Goal: Task Accomplishment & Management: Manage account settings

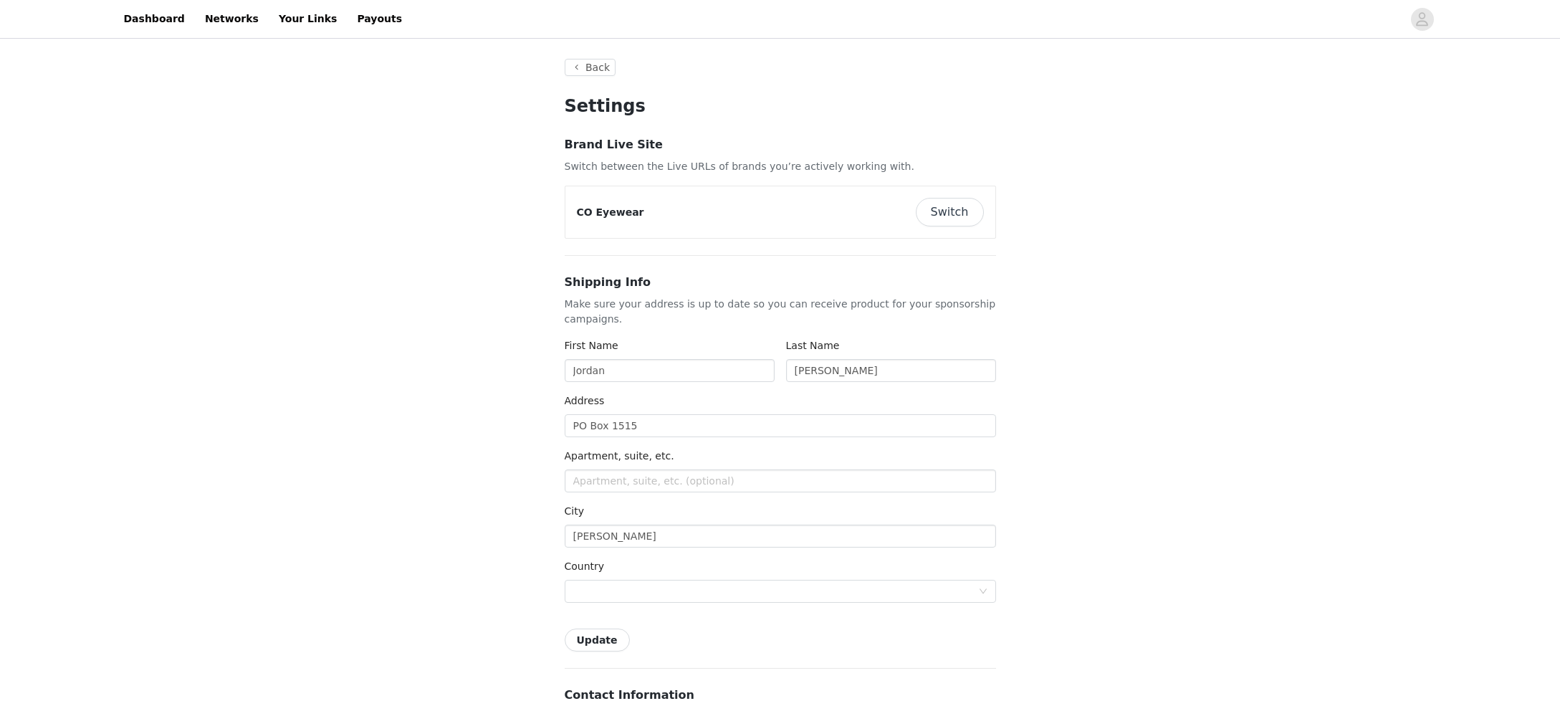
type input "+1 ([GEOGRAPHIC_DATA])"
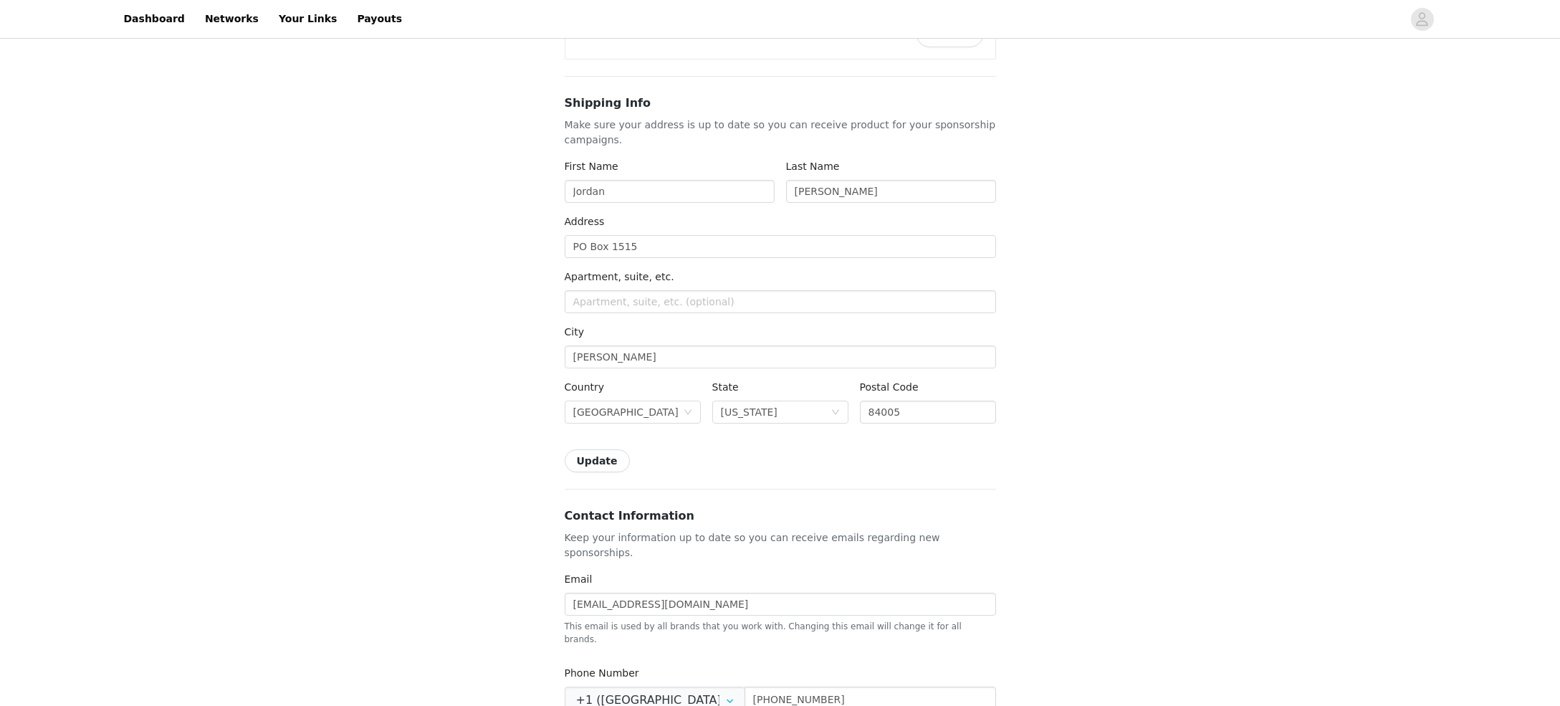
drag, startPoint x: 234, startPoint y: 107, endPoint x: 229, endPoint y: 99, distance: 9.6
click at [234, 107] on div "Back Settings Brand Live Site Switch between the Live URLs of brands you’re act…" at bounding box center [780, 590] width 1560 height 1457
click at [163, 19] on link "Dashboard" at bounding box center [154, 19] width 78 height 32
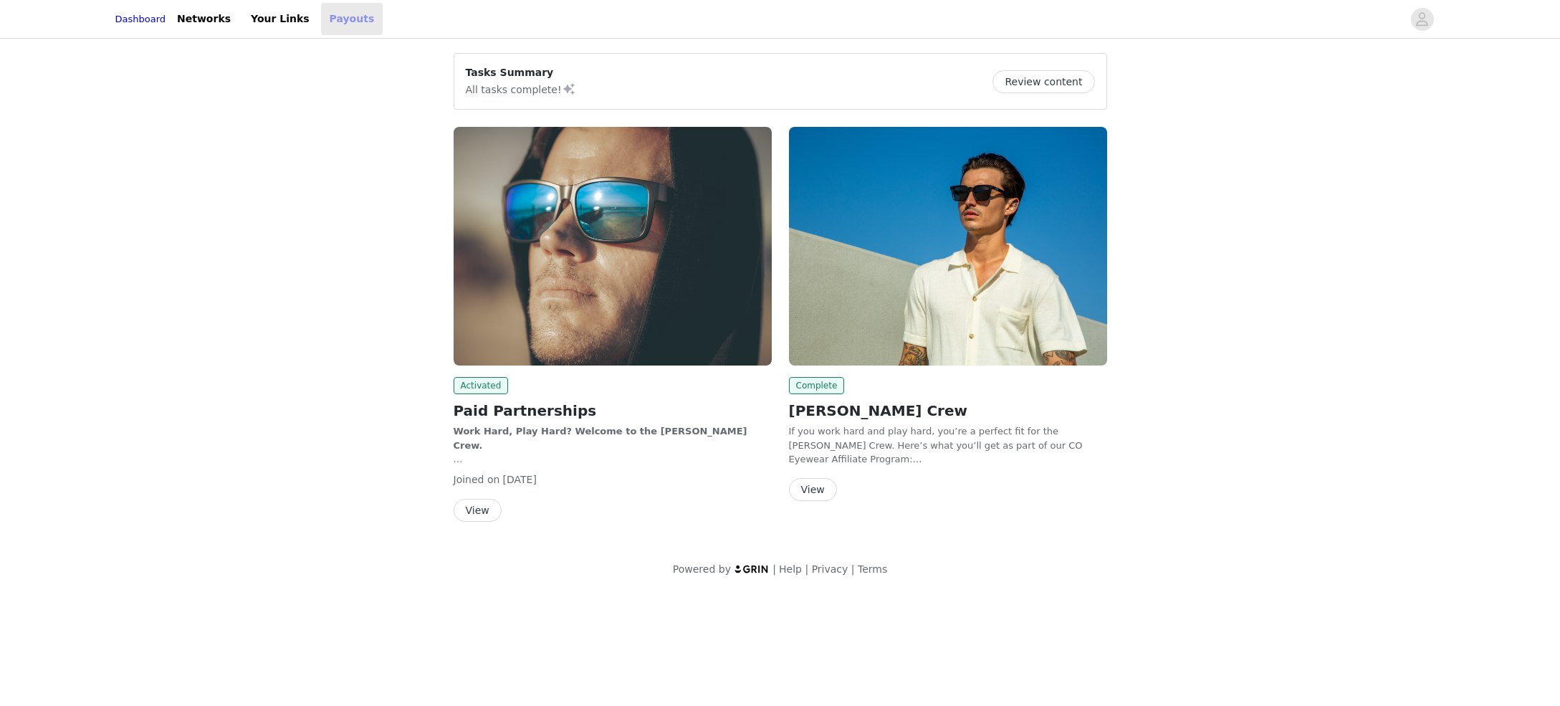
click at [338, 23] on link "Payouts" at bounding box center [352, 19] width 62 height 32
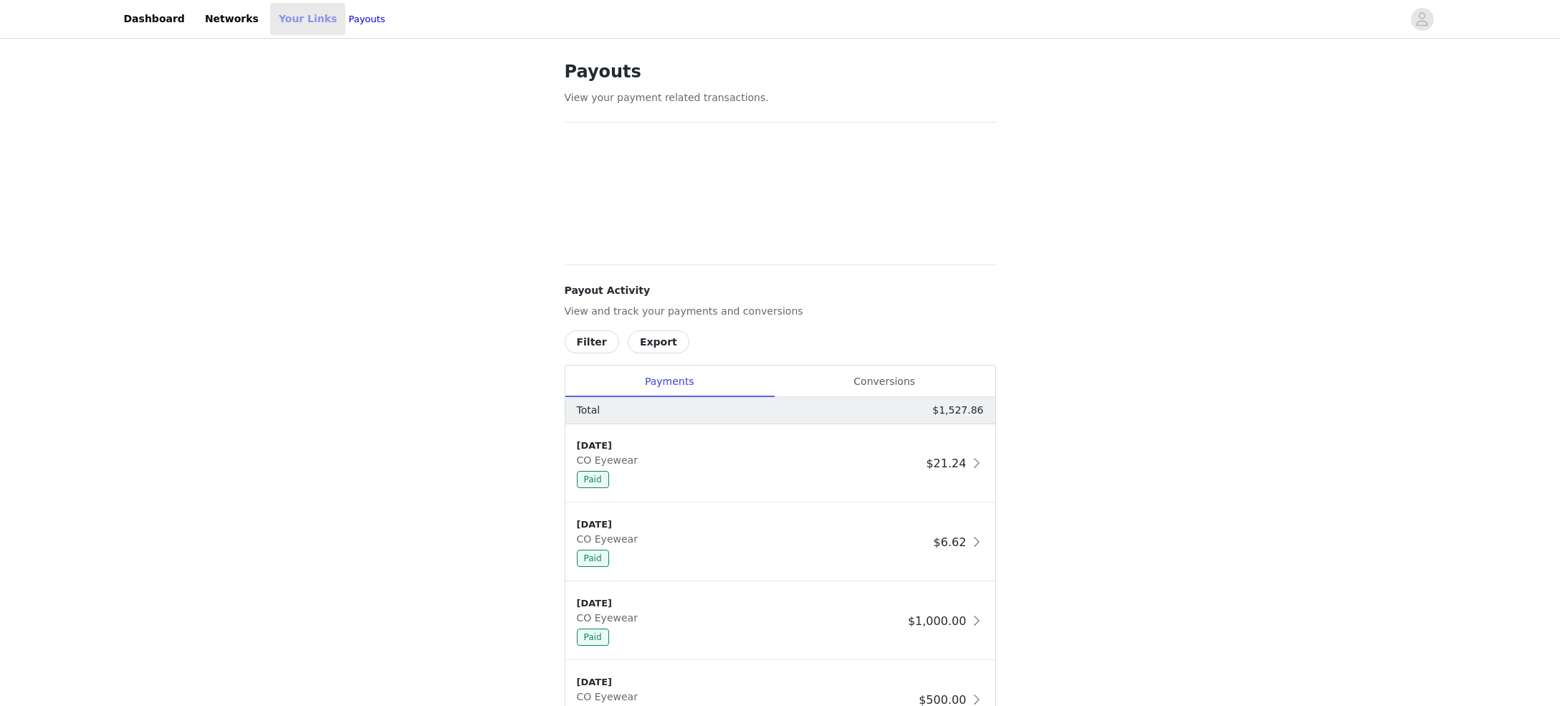
scroll to position [4, 0]
click at [301, 14] on link "Your Links" at bounding box center [308, 19] width 76 height 32
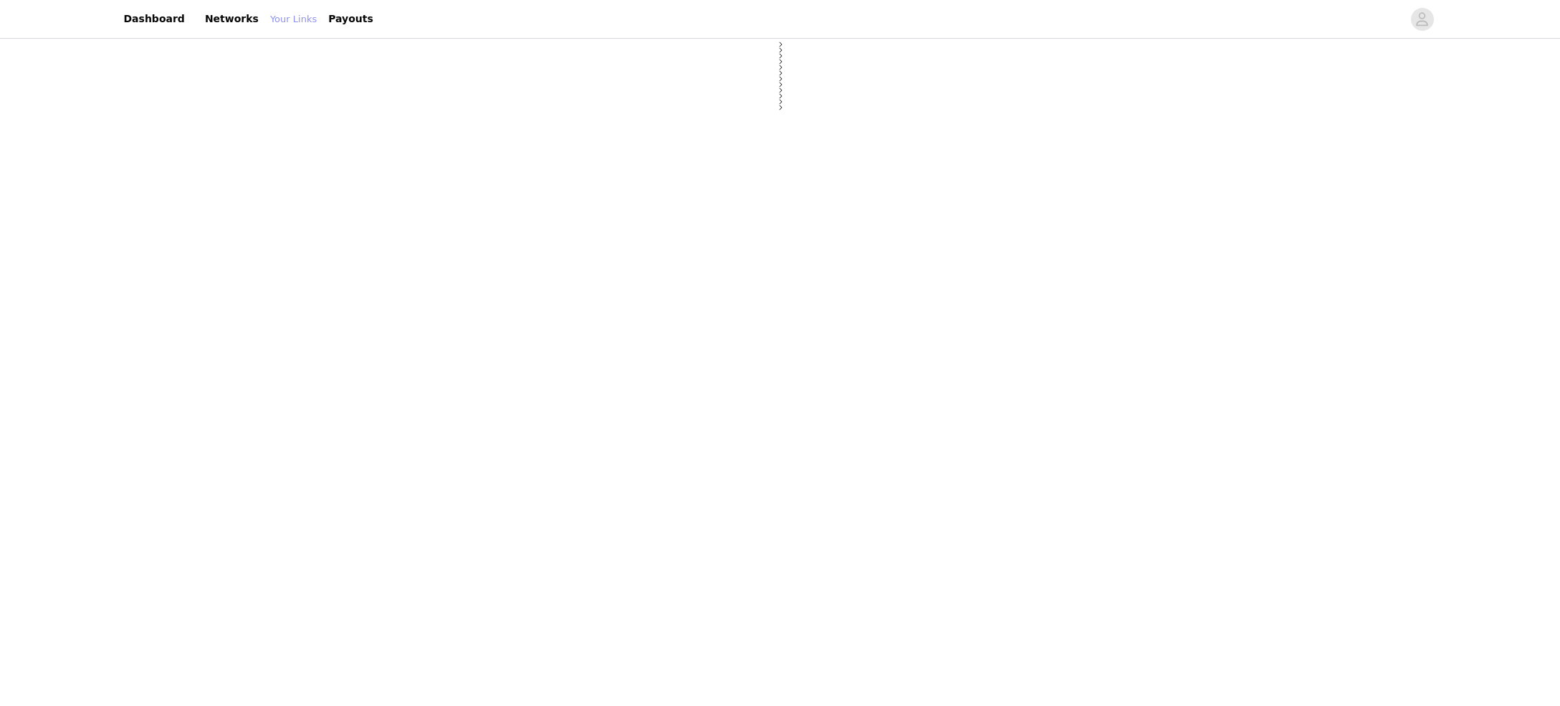
select select "12"
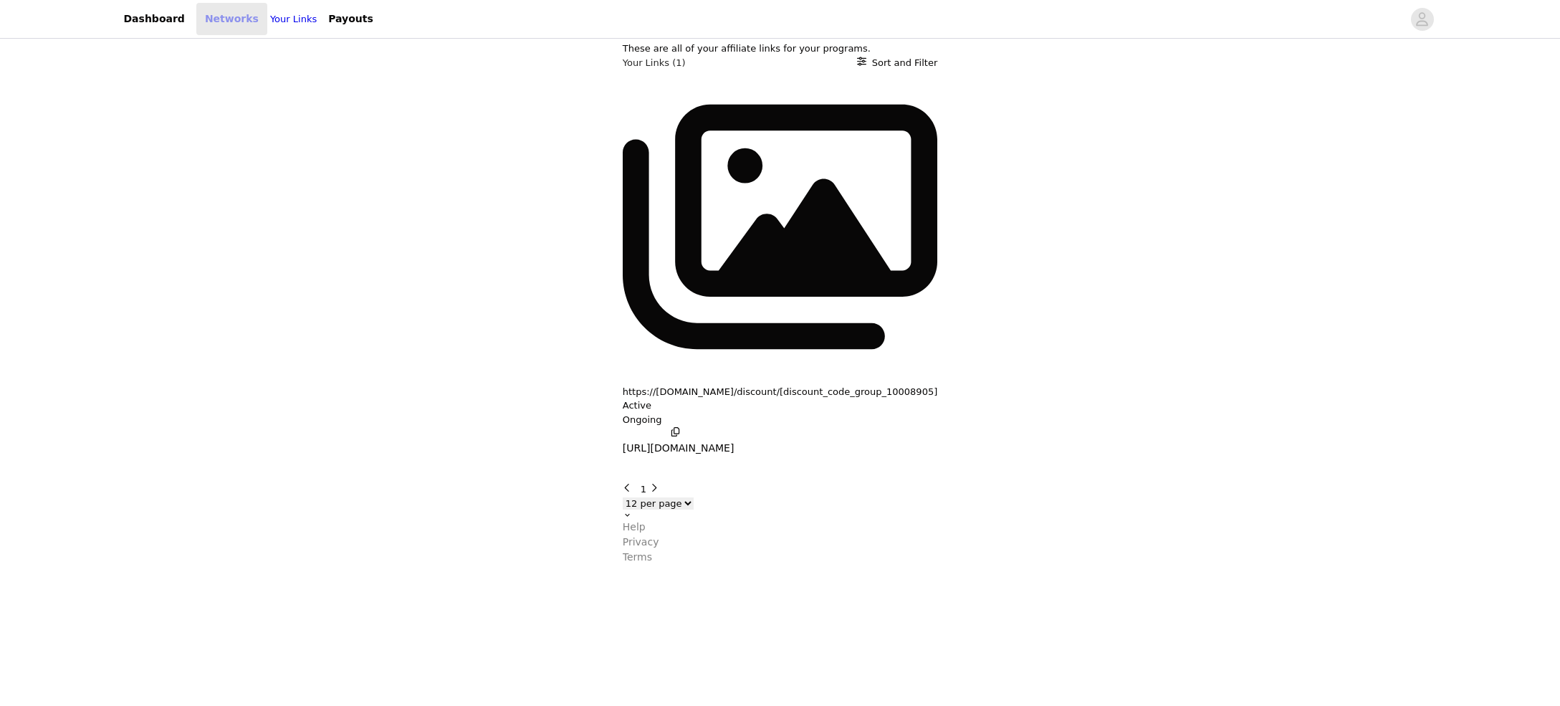
click at [233, 18] on link "Networks" at bounding box center [231, 19] width 71 height 32
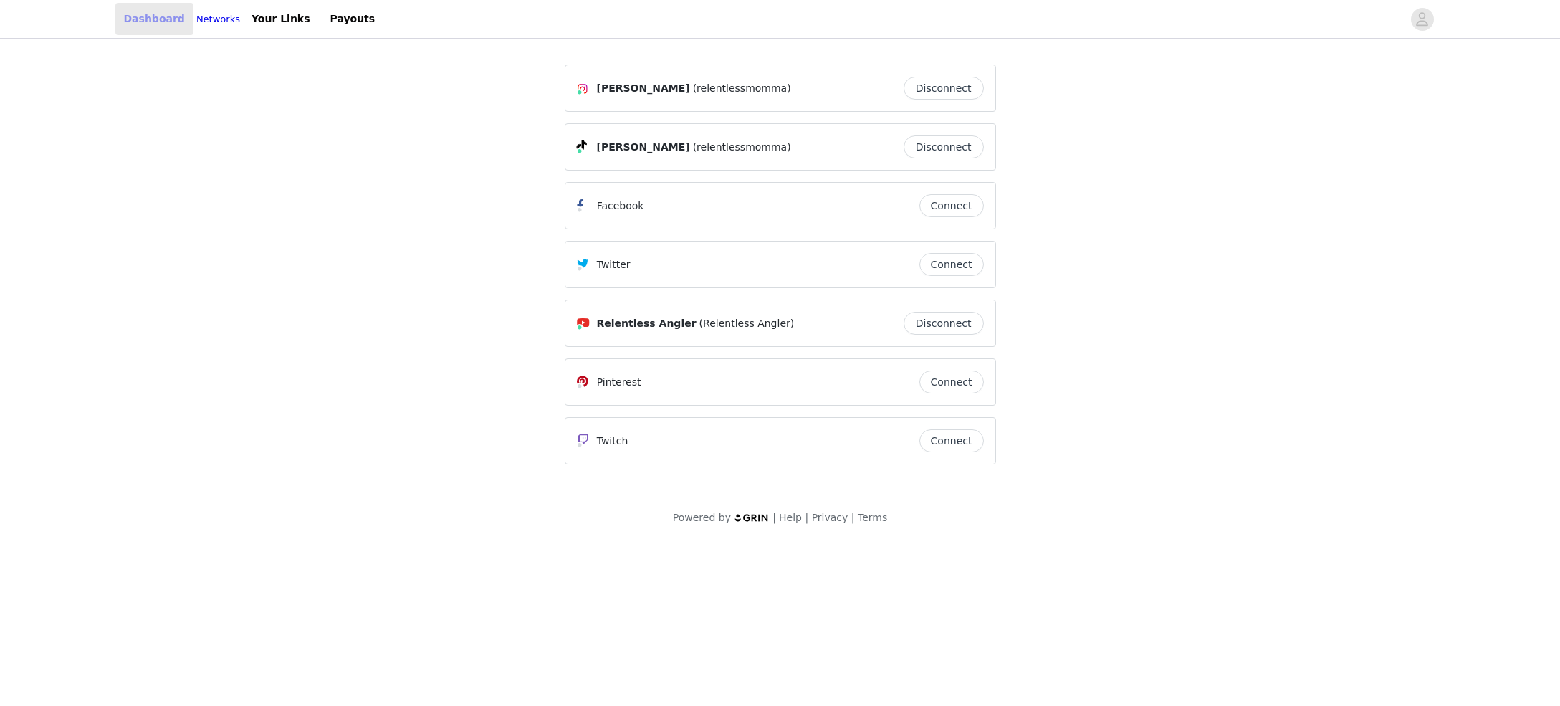
click at [159, 16] on link "Dashboard" at bounding box center [154, 19] width 78 height 32
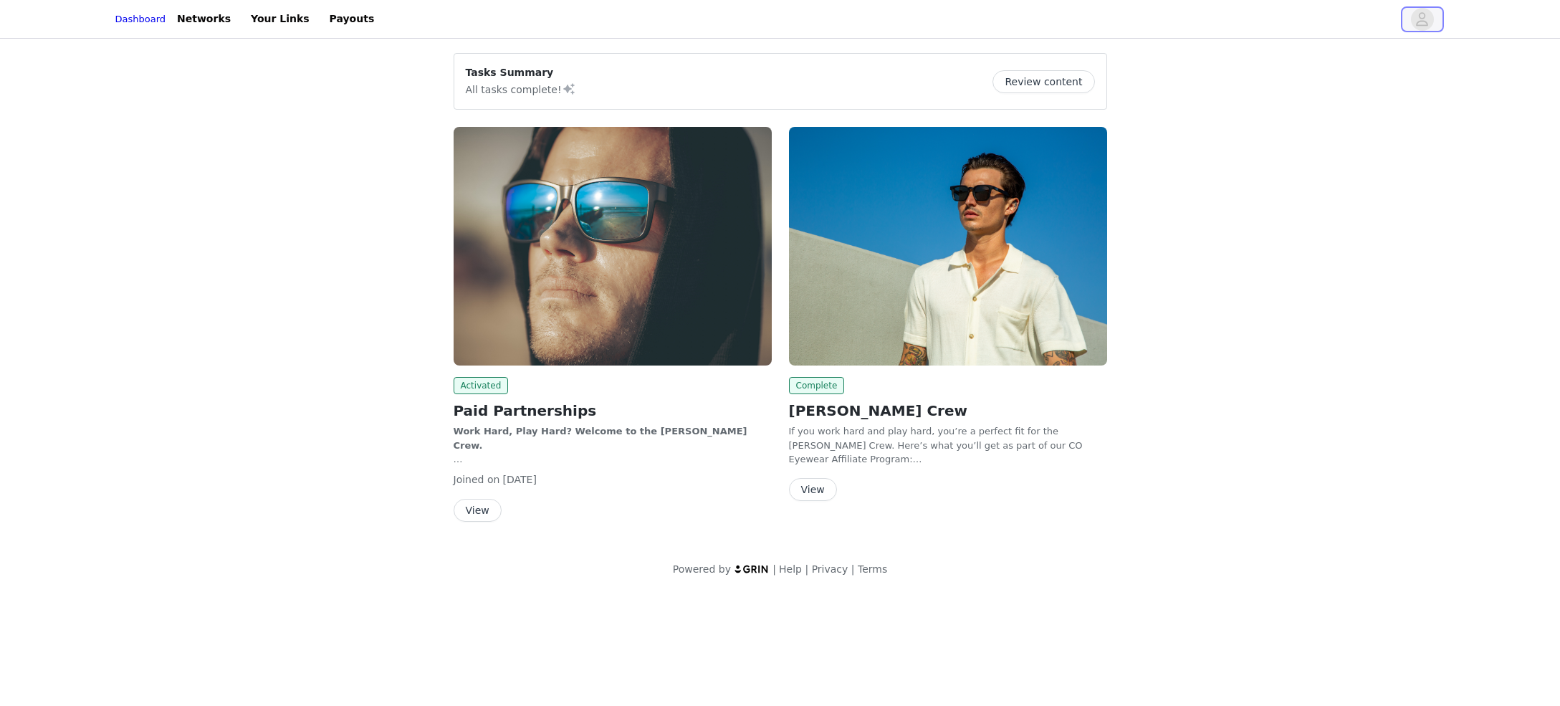
click at [1415, 16] on icon "avatar" at bounding box center [1422, 19] width 14 height 23
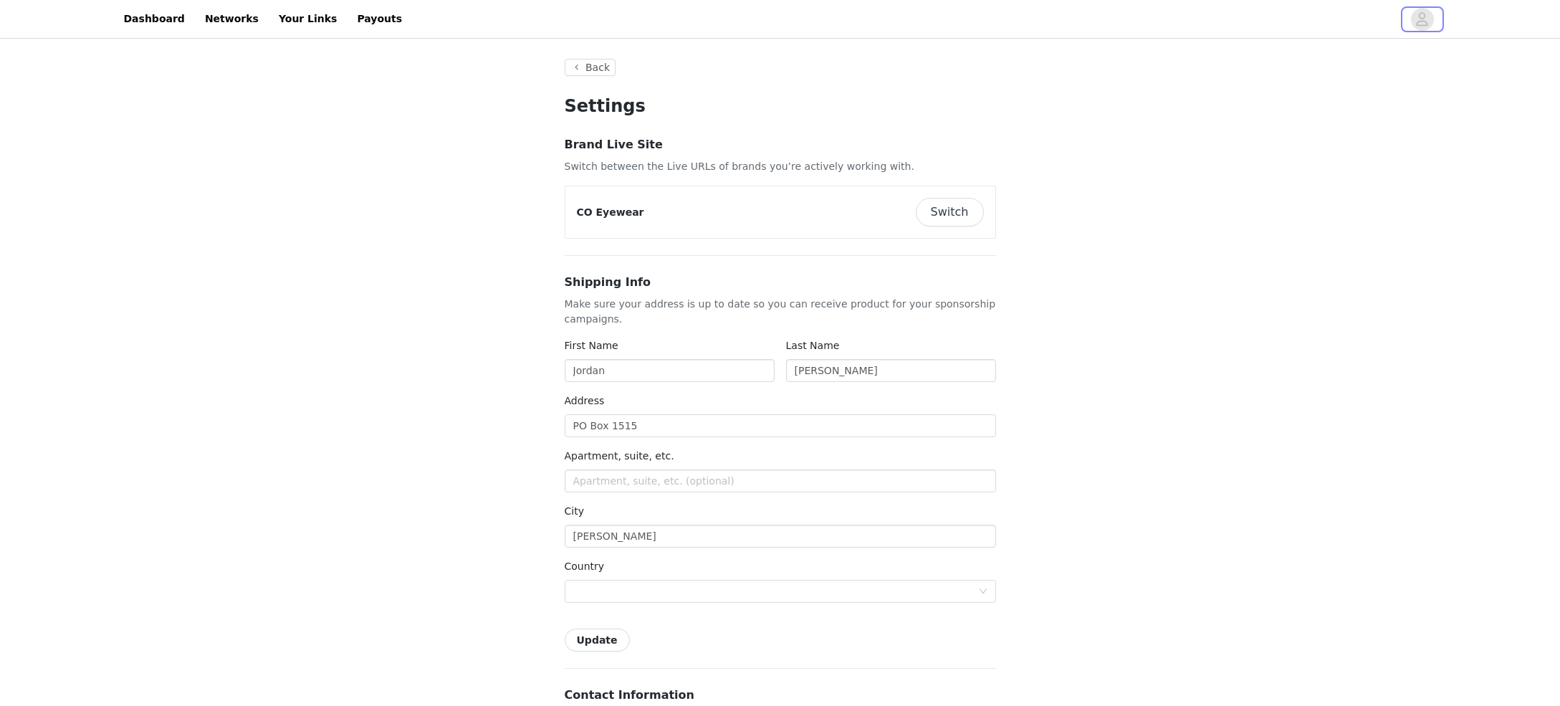
type input "+1 ([GEOGRAPHIC_DATA])"
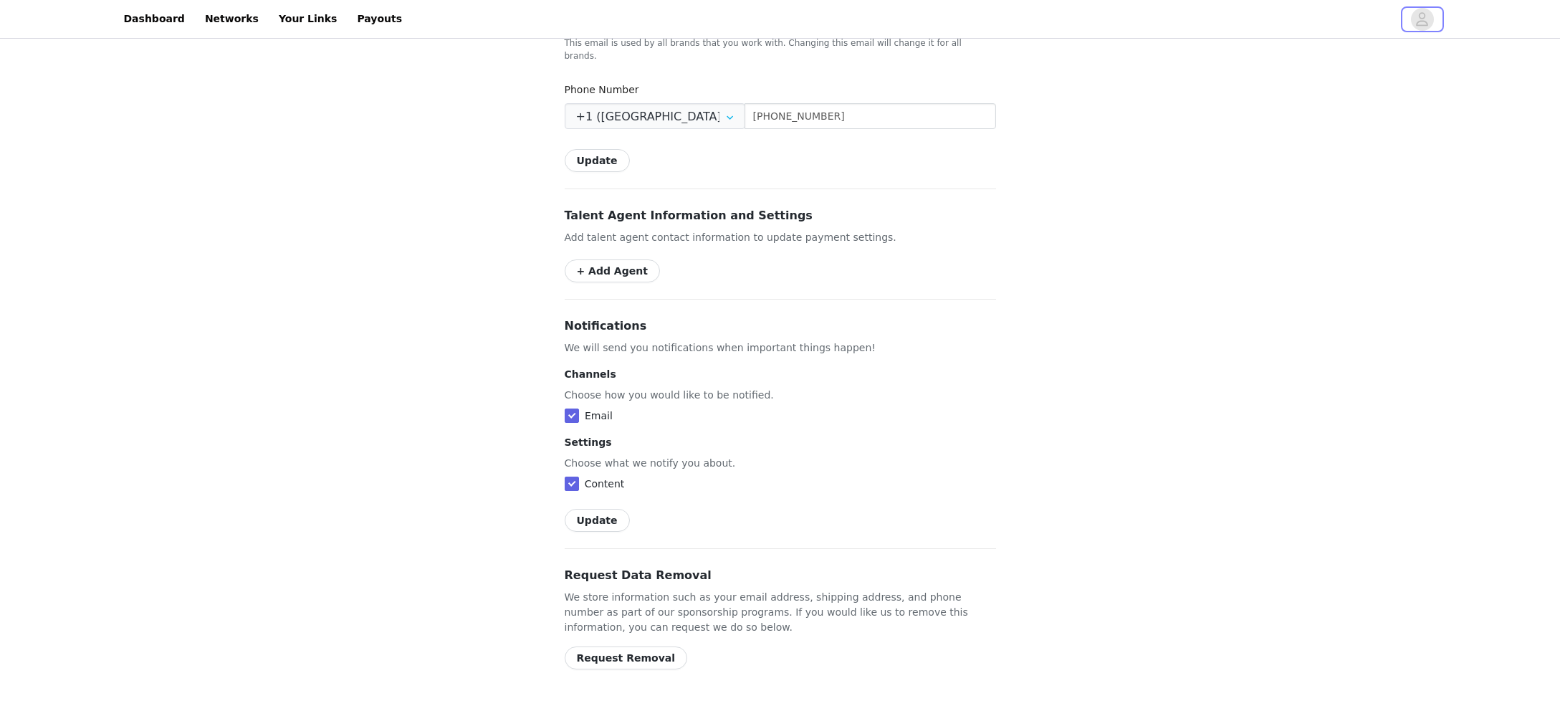
scroll to position [765, 0]
click at [140, 23] on link "Dashboard" at bounding box center [154, 19] width 78 height 32
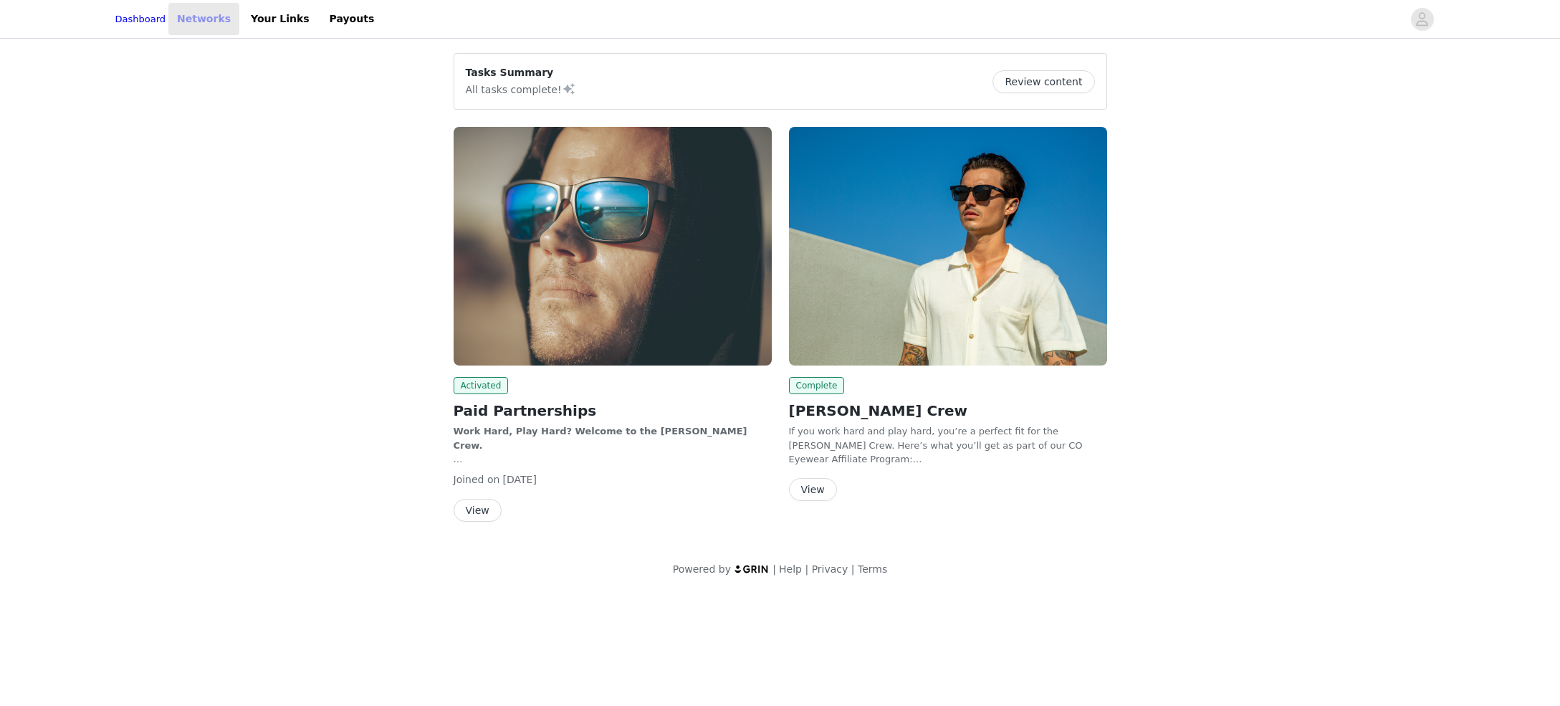
click at [206, 16] on link "Networks" at bounding box center [203, 19] width 71 height 32
